Goal: Information Seeking & Learning: Learn about a topic

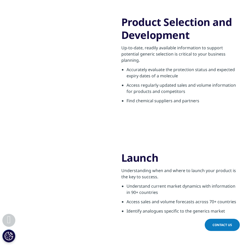
scroll to position [104, 0]
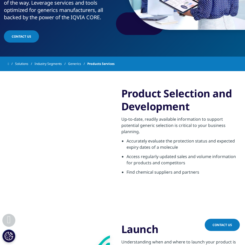
click at [26, 63] on link "Solutions" at bounding box center [25, 63] width 20 height 9
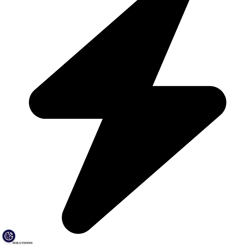
scroll to position [598, 0]
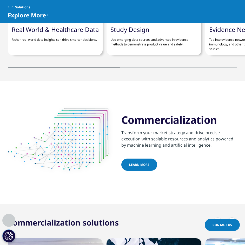
click at [138, 166] on span "learn more" at bounding box center [139, 165] width 20 height 4
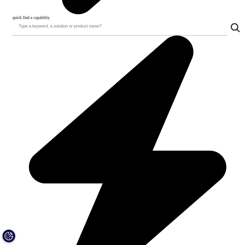
scroll to position [390, 0]
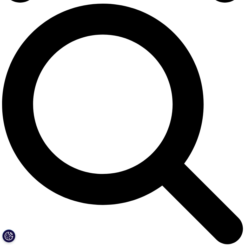
scroll to position [286, 0]
